Goal: Task Accomplishment & Management: Manage account settings

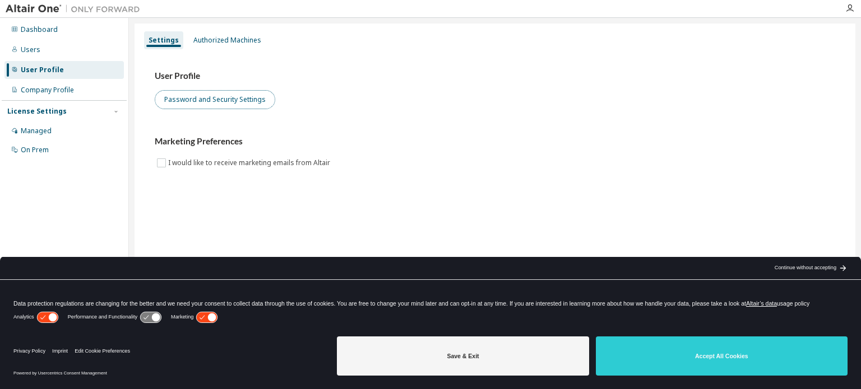
click at [250, 107] on button "Password and Security Settings" at bounding box center [215, 99] width 120 height 19
